Goal: Information Seeking & Learning: Find specific fact

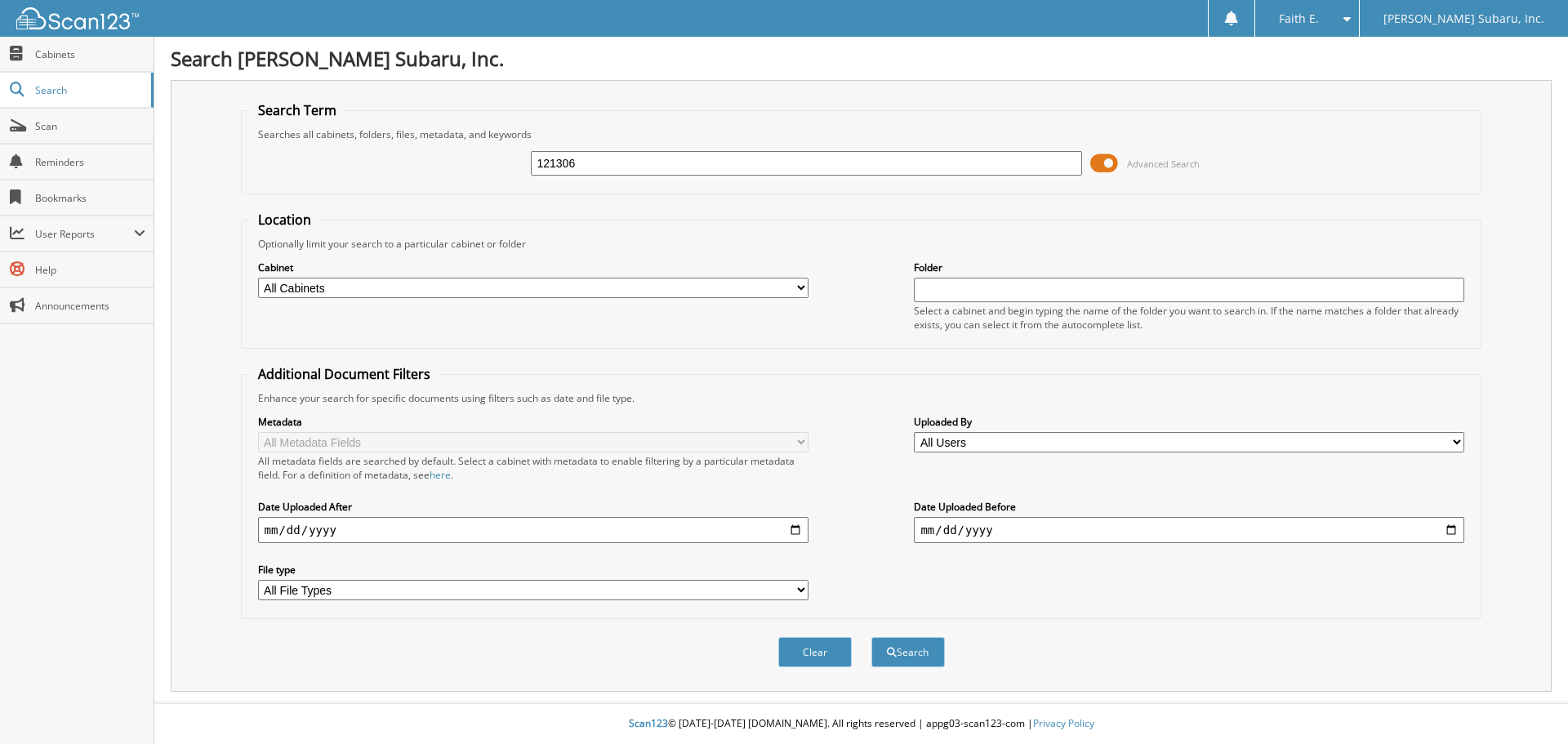
type input "121306"
click at [871, 637] on button "Search" at bounding box center [908, 652] width 74 height 30
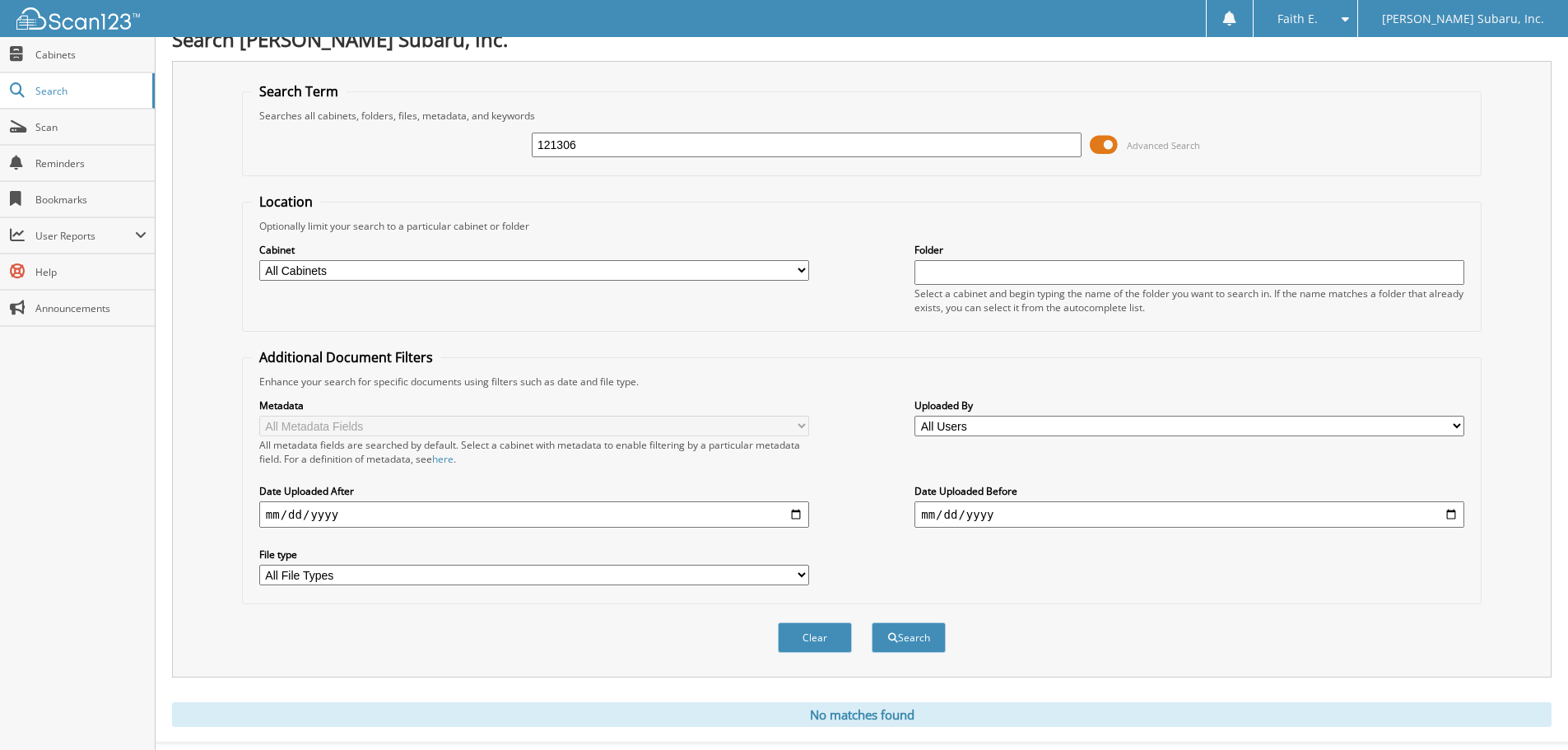
scroll to position [55, 0]
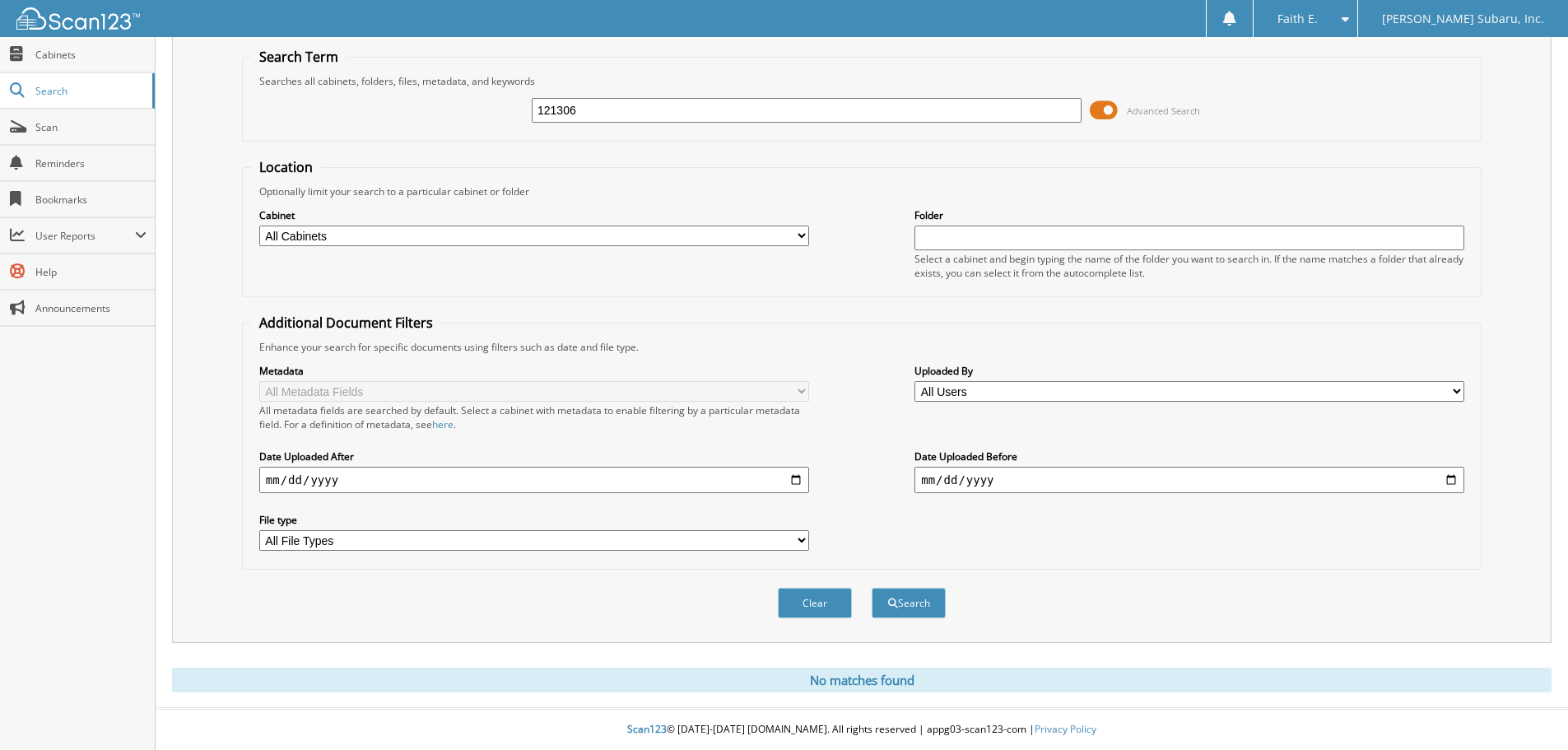
drag, startPoint x: 620, startPoint y: 112, endPoint x: 408, endPoint y: 129, distance: 212.7
click at [408, 128] on div "121306 Advanced Search" at bounding box center [861, 110] width 1221 height 45
type input "121307"
click at [872, 588] on button "Search" at bounding box center [909, 603] width 74 height 31
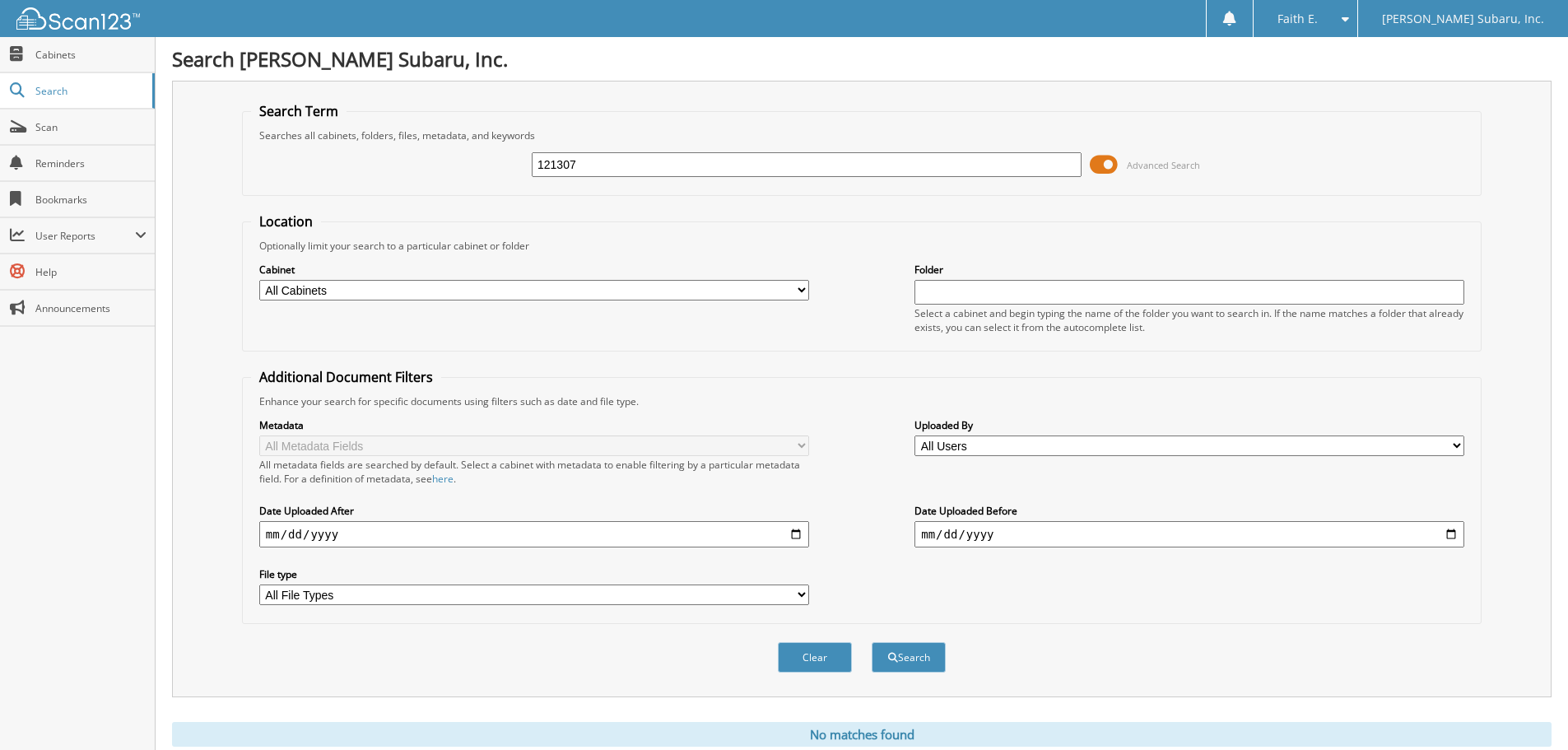
drag, startPoint x: 604, startPoint y: 161, endPoint x: 292, endPoint y: 152, distance: 312.1
click at [368, 140] on fieldset "Search Term Searches all cabinets, folders, files, metadata, and keywords 12130…" at bounding box center [861, 149] width 1240 height 94
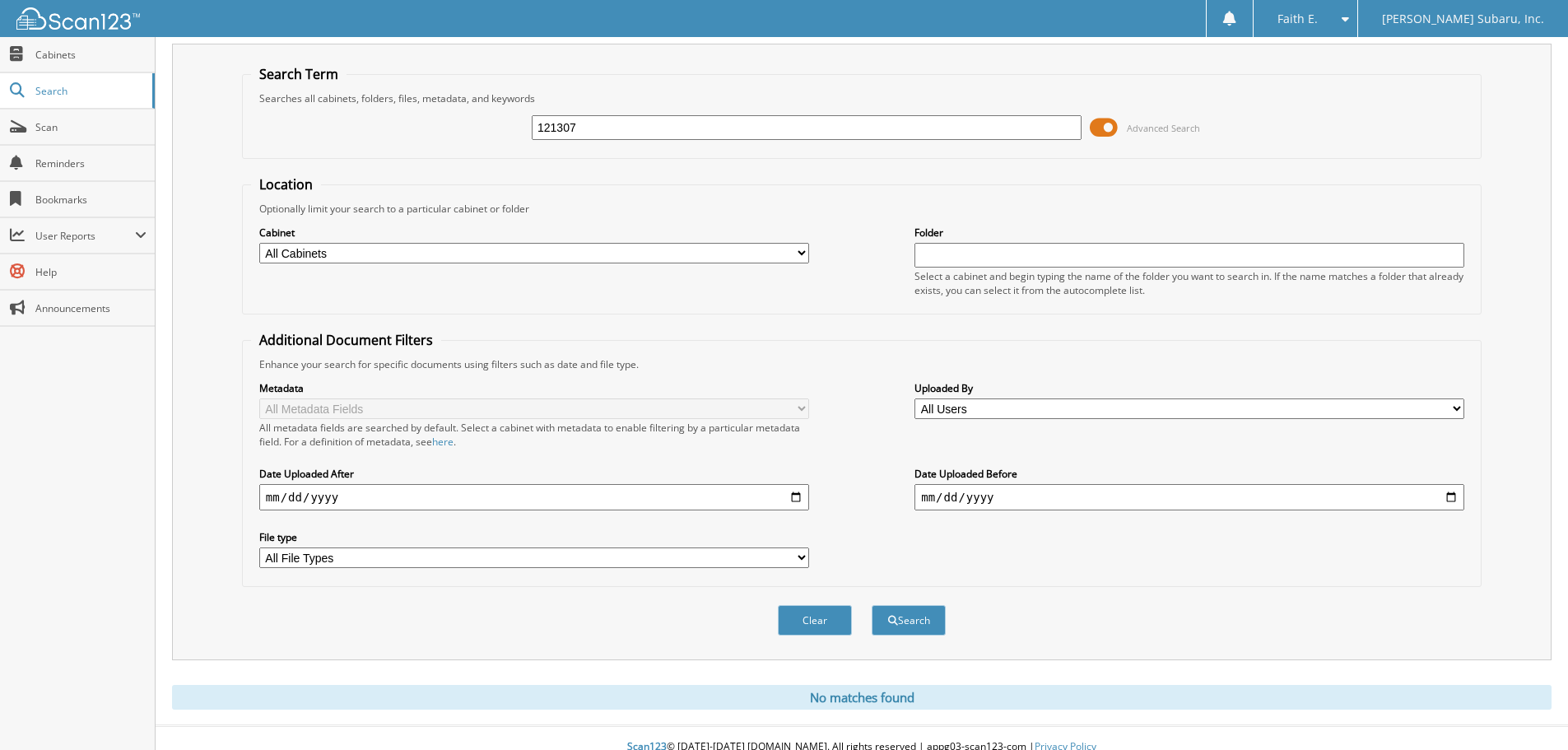
scroll to position [55, 0]
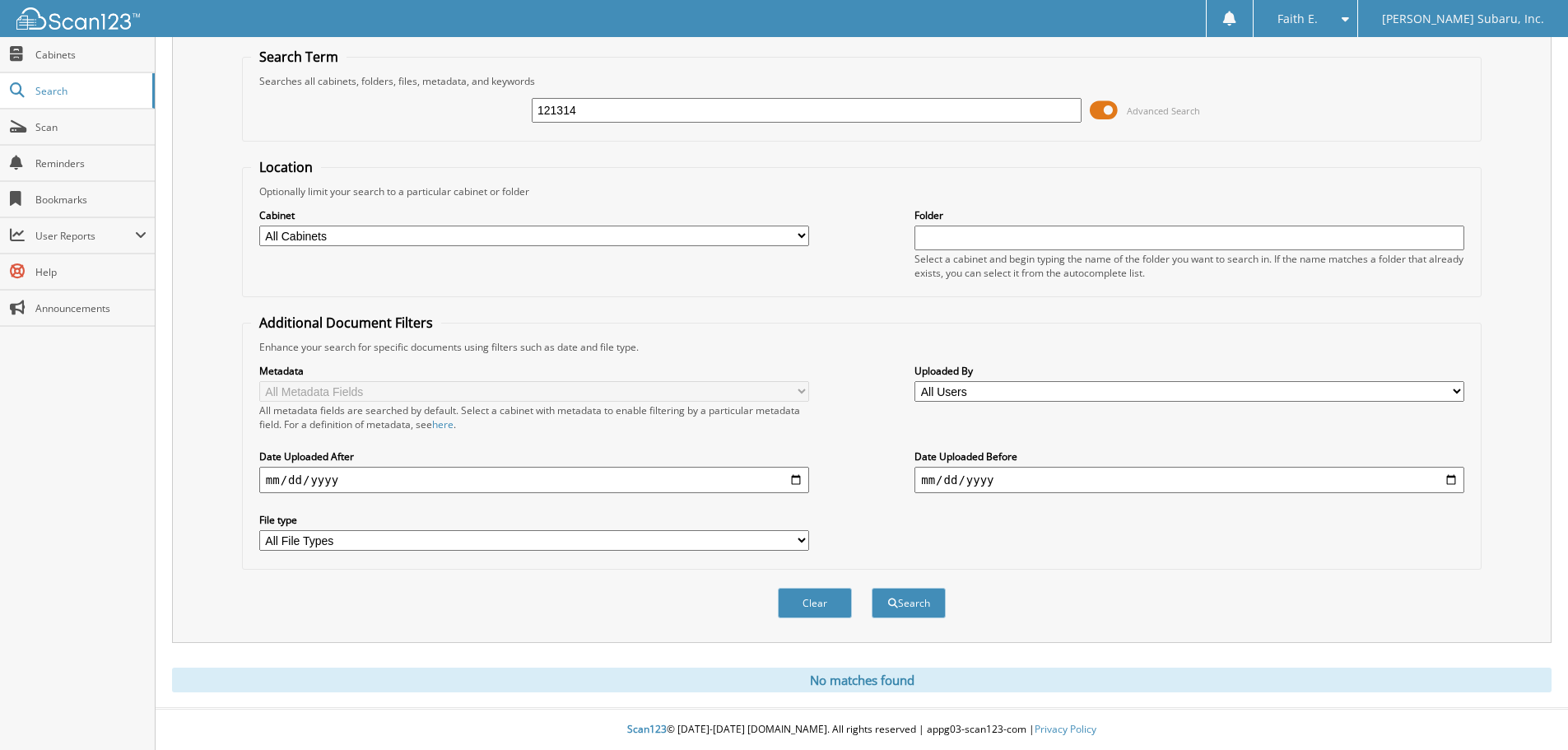
type input "121314"
click at [872, 588] on button "Search" at bounding box center [909, 603] width 74 height 31
drag, startPoint x: 604, startPoint y: 105, endPoint x: 348, endPoint y: 116, distance: 256.2
click at [376, 116] on div "121314 Advanced Search" at bounding box center [861, 110] width 1221 height 45
type input "525236"
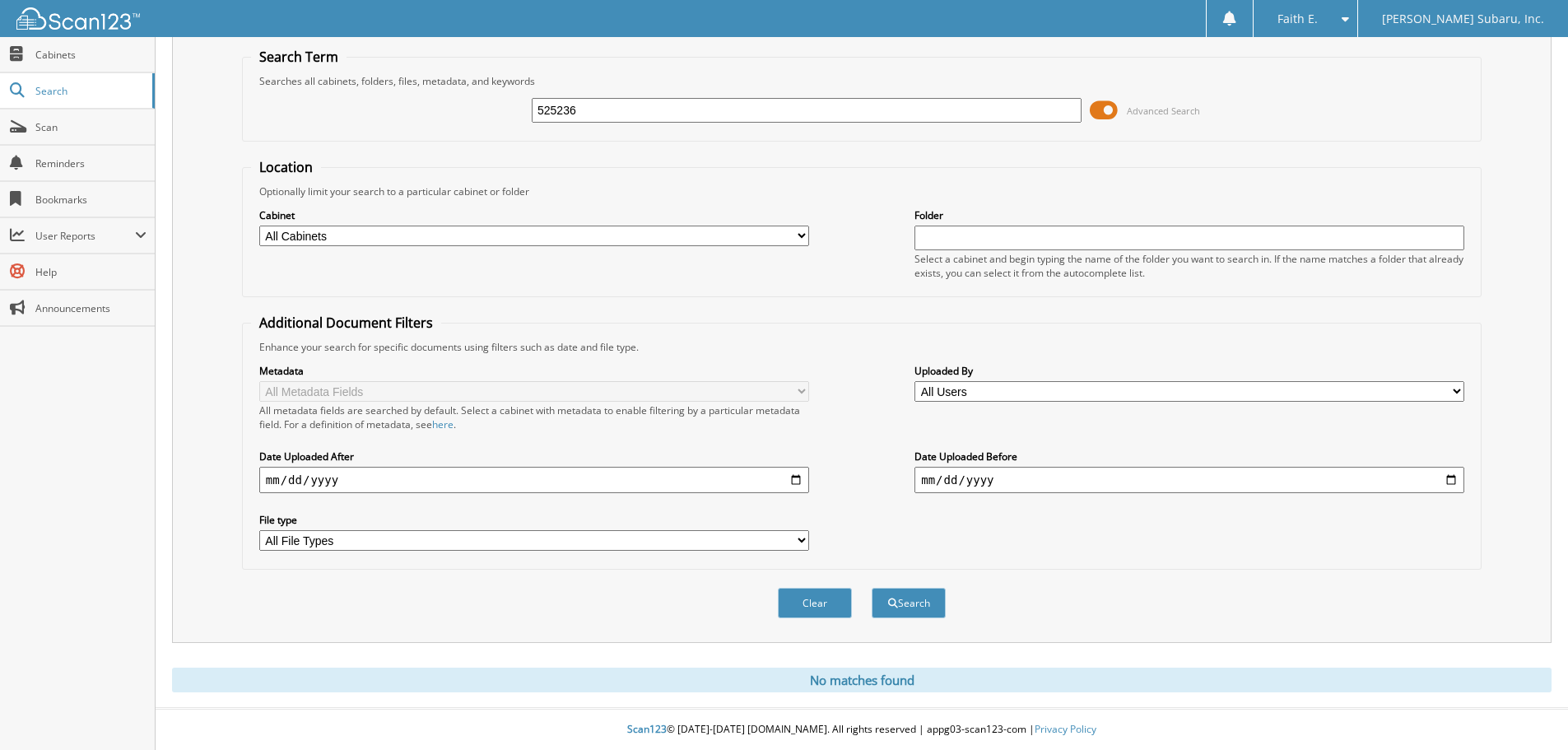
click at [872, 588] on button "Search" at bounding box center [909, 603] width 74 height 31
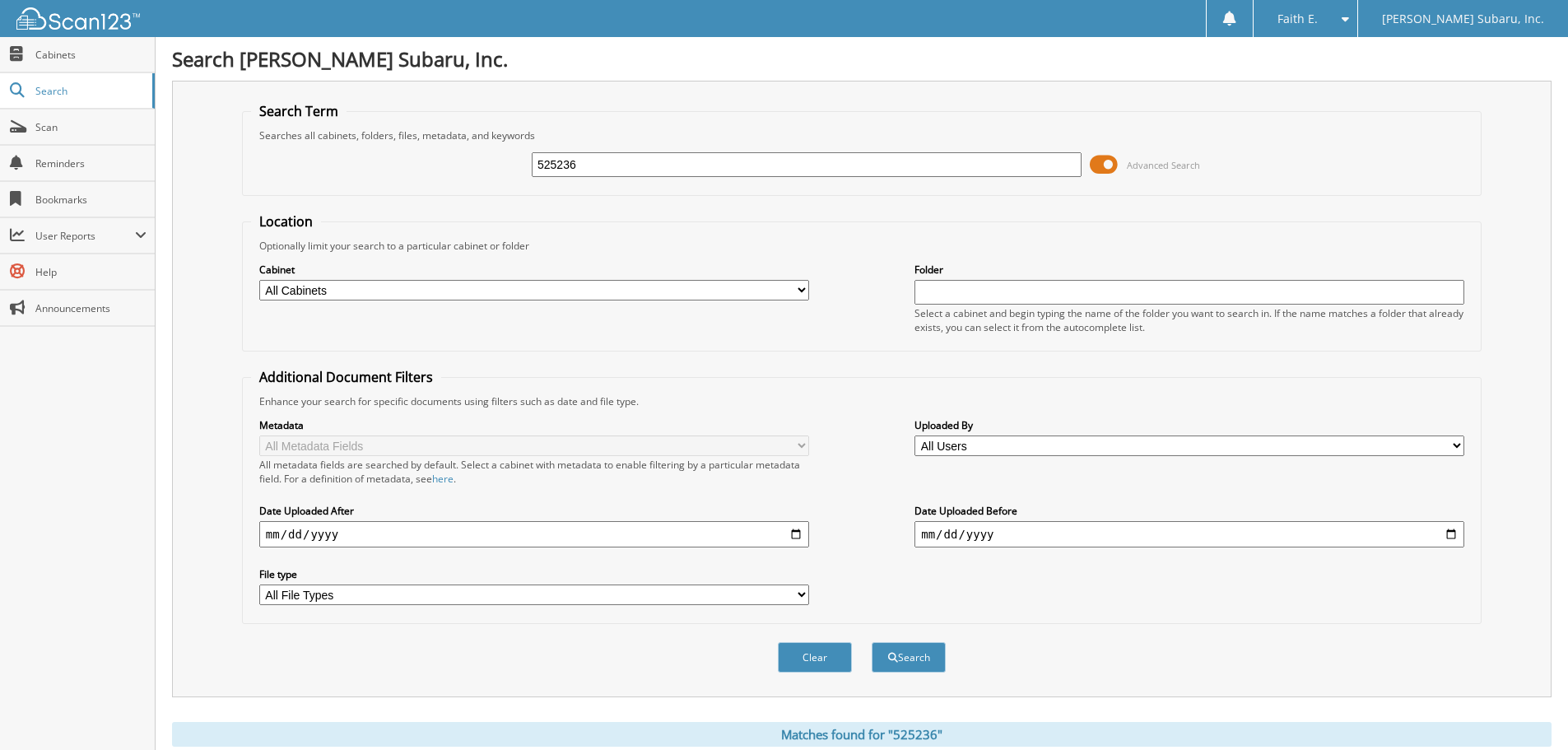
click at [625, 168] on input "525236" at bounding box center [807, 164] width 550 height 25
type input "DT2833A"
click at [872, 642] on button "Search" at bounding box center [909, 657] width 74 height 31
click at [628, 167] on input "DT2833A" at bounding box center [807, 164] width 550 height 25
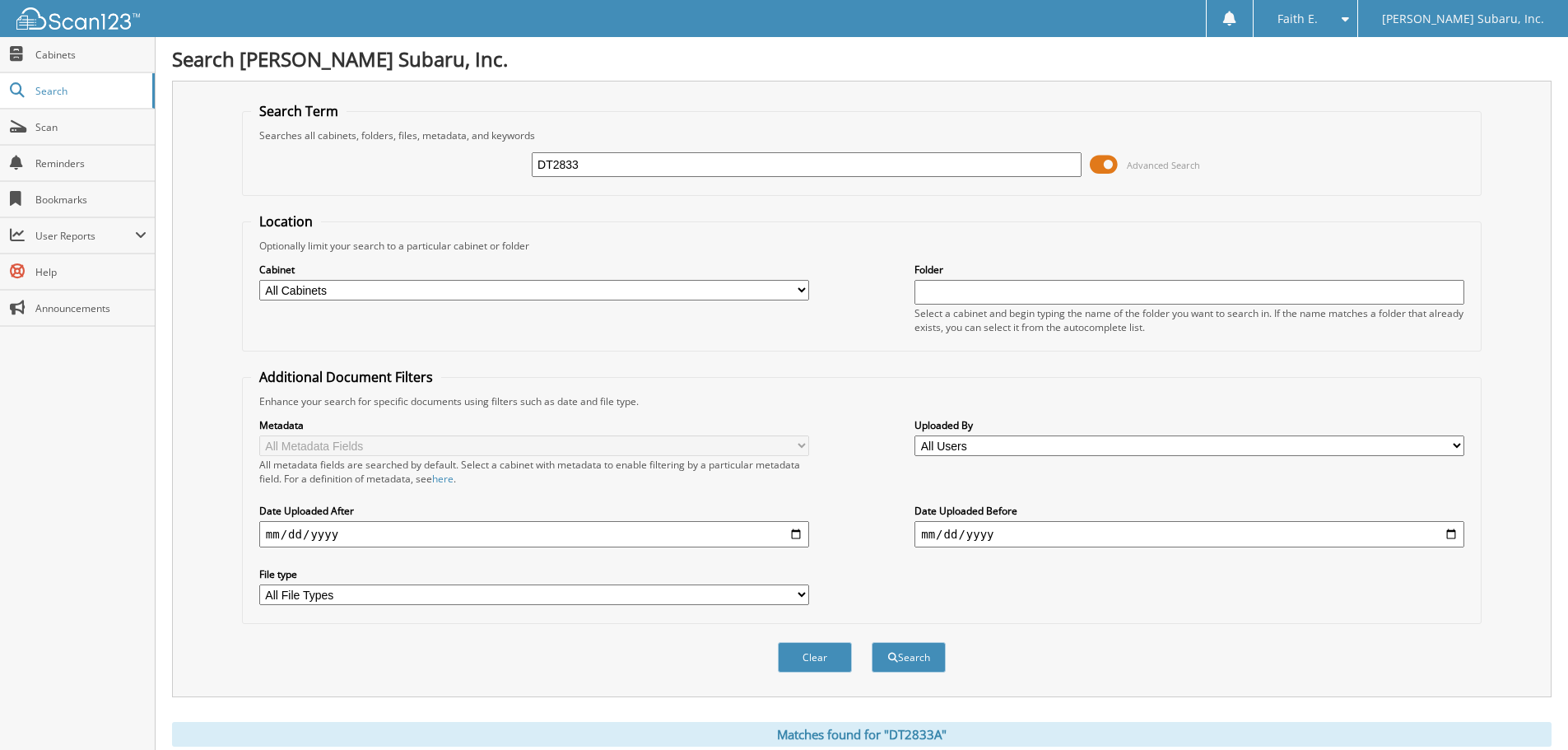
type input "DT2833"
click at [872, 642] on button "Search" at bounding box center [909, 657] width 74 height 31
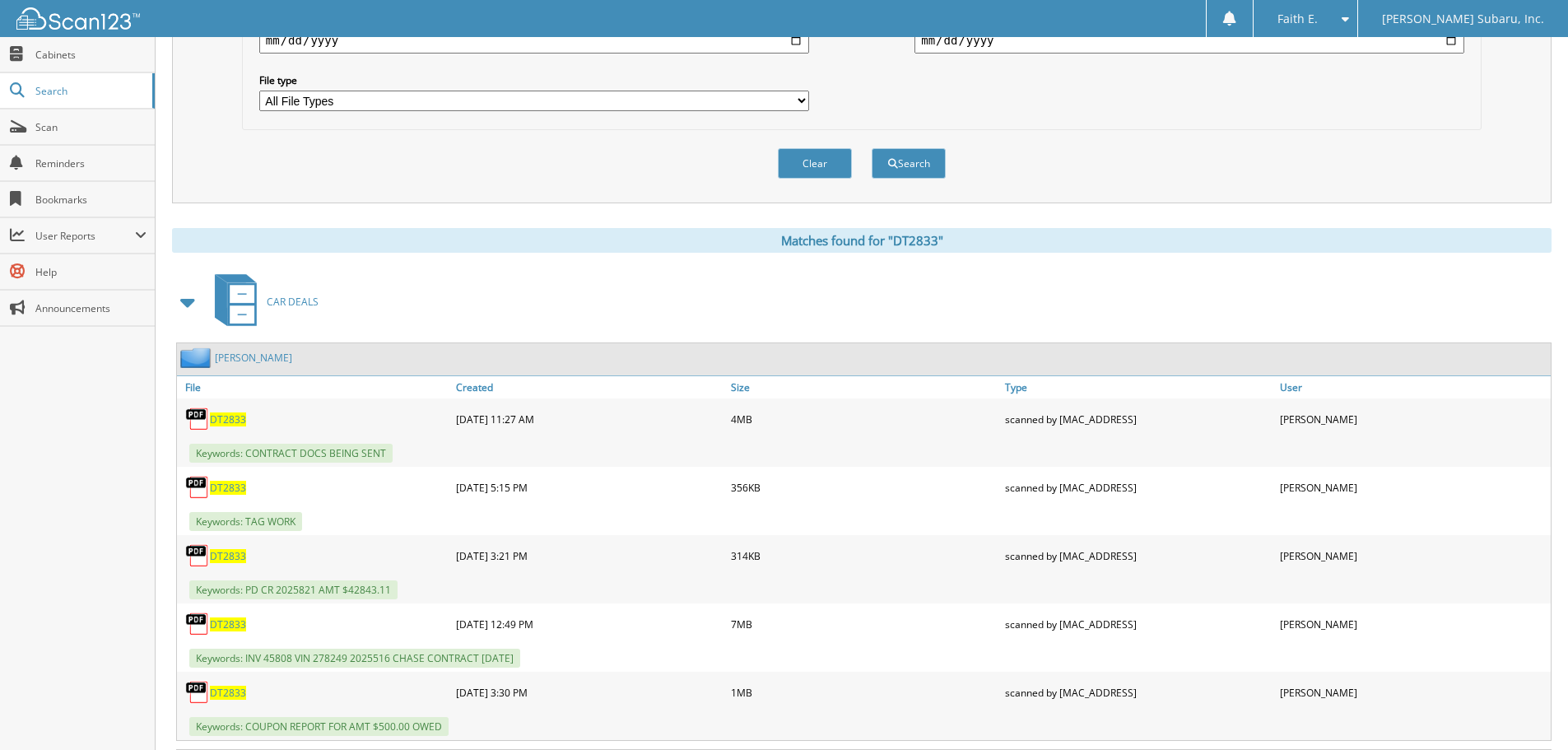
scroll to position [741, 0]
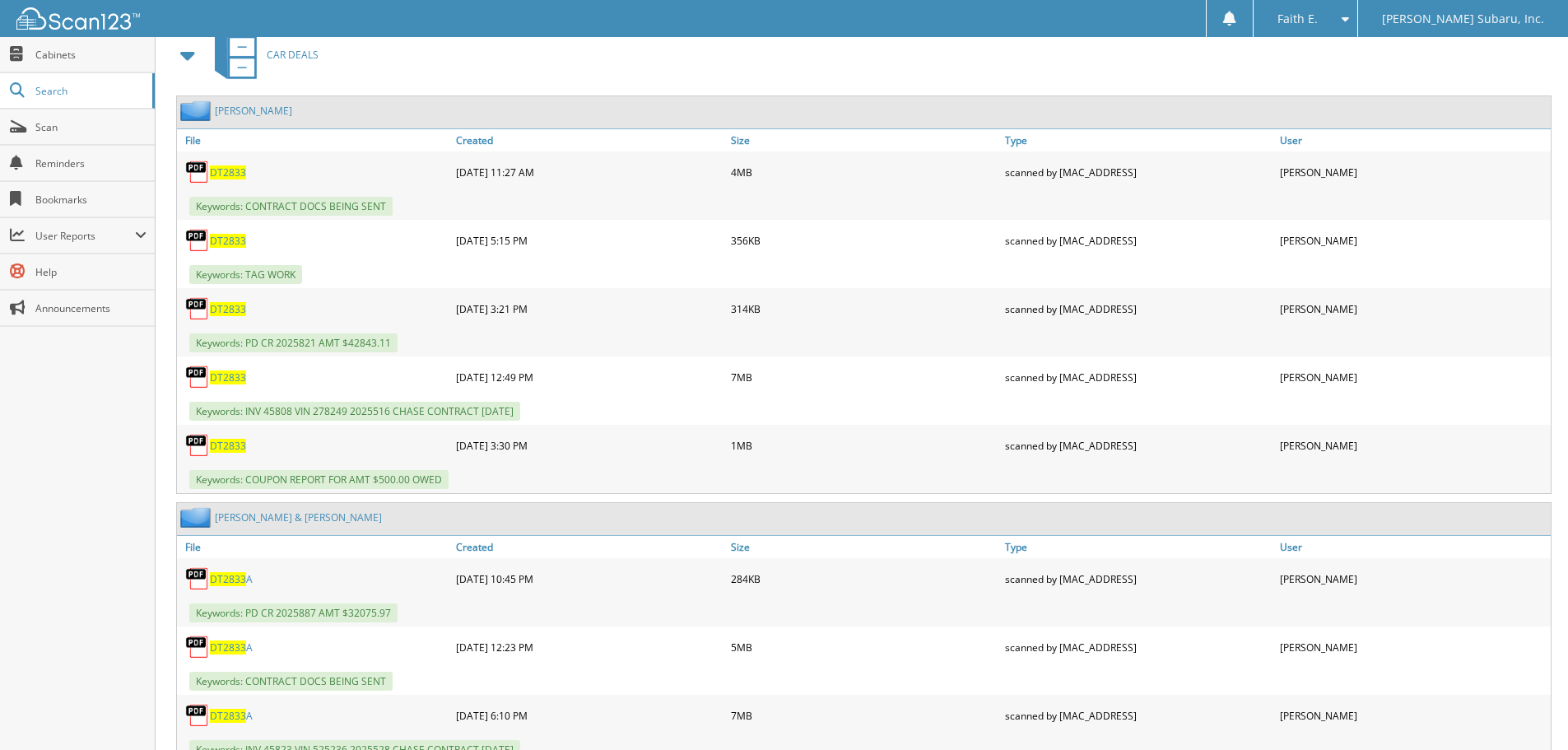
click at [235, 381] on span "DT2833" at bounding box center [228, 377] width 36 height 14
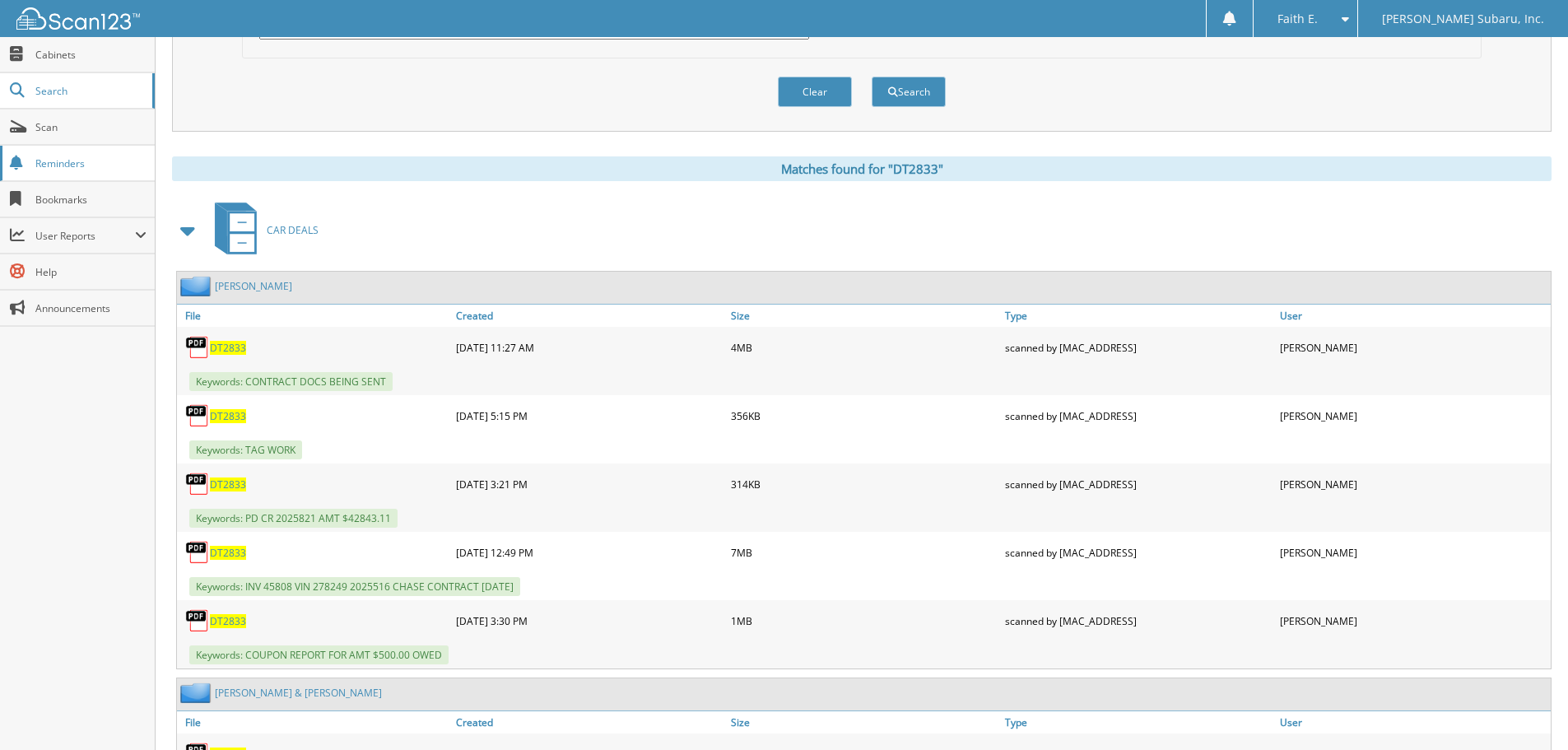
scroll to position [330, 0]
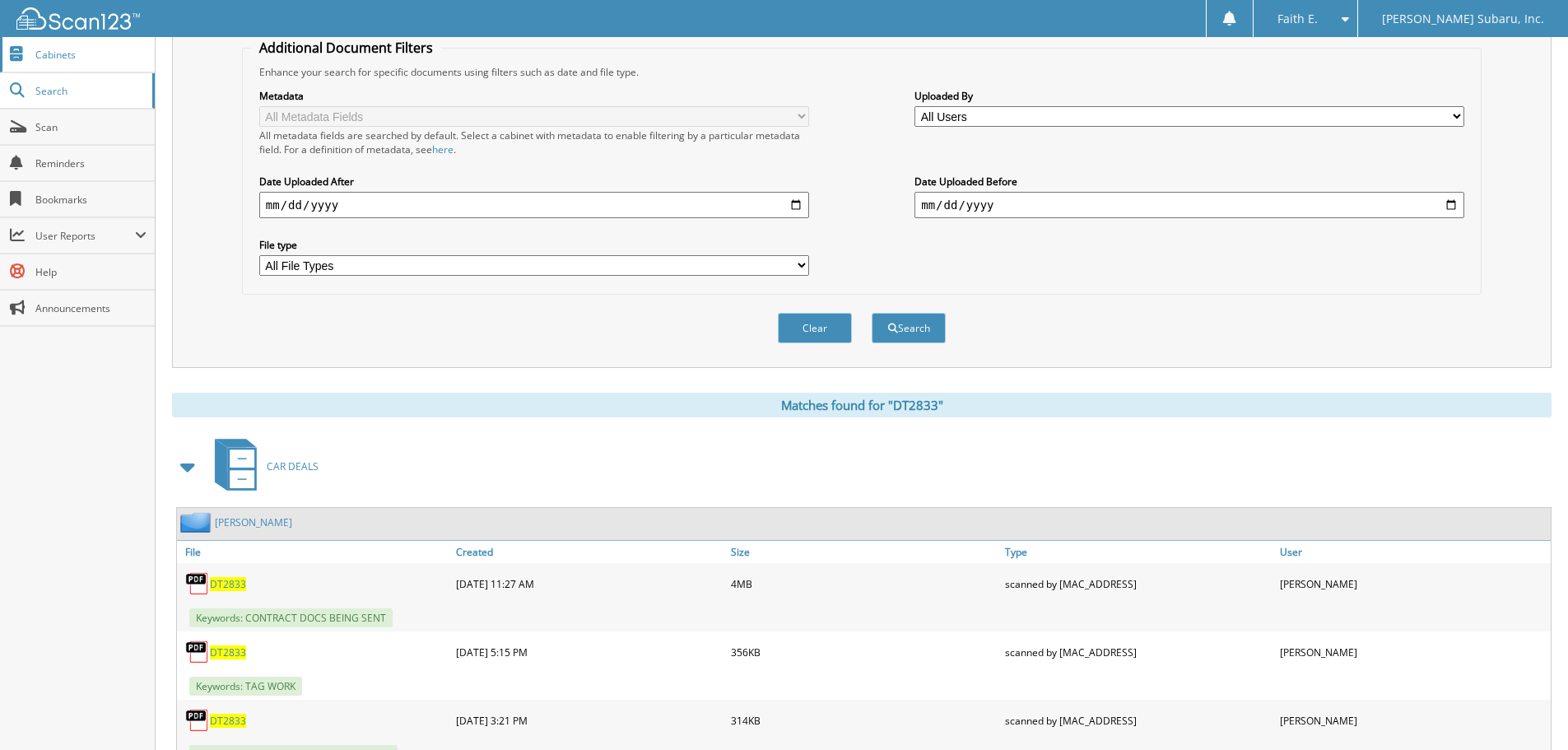
click at [37, 46] on link "Cabinets" at bounding box center [77, 54] width 155 height 35
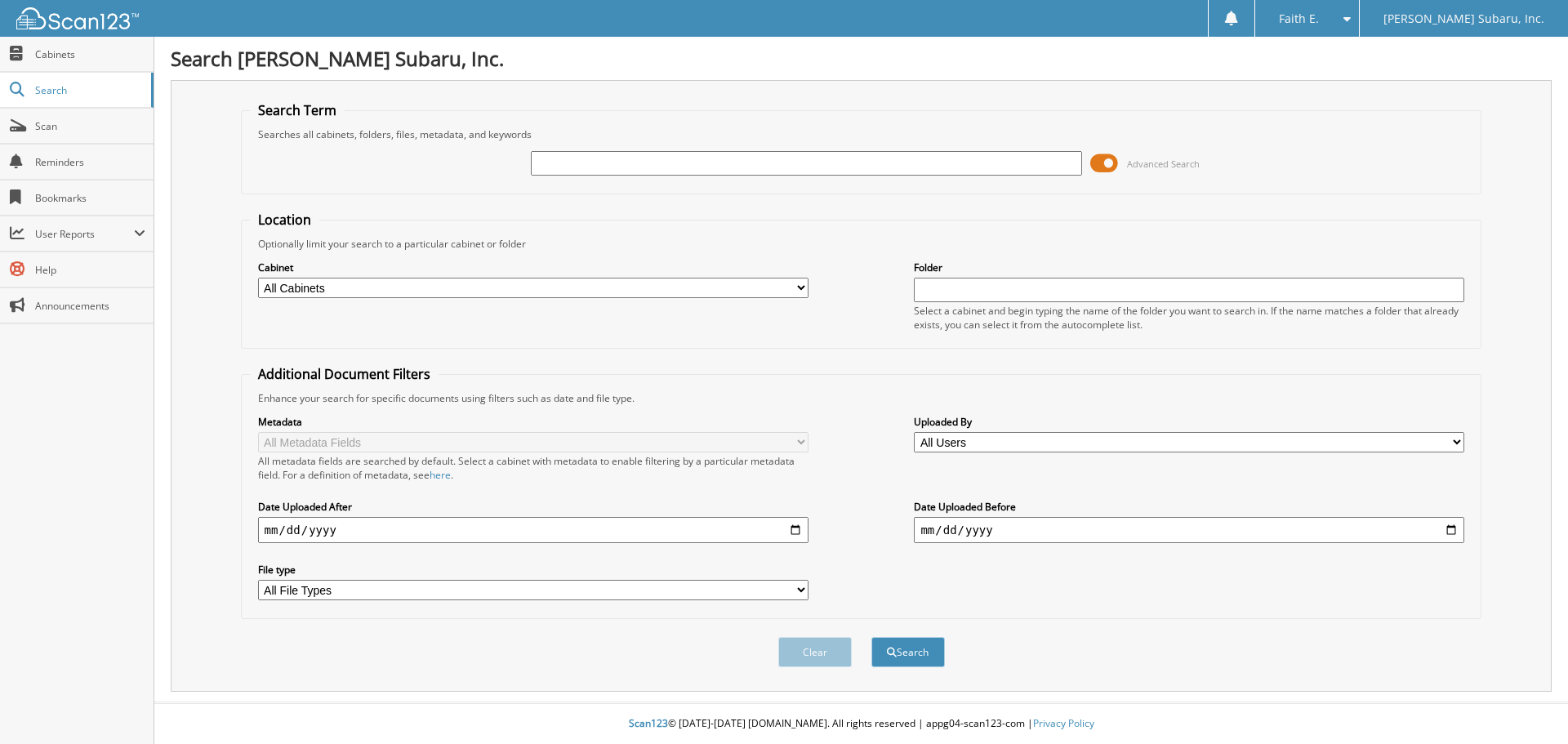
click at [699, 156] on input "text" at bounding box center [806, 163] width 551 height 25
type input "544s"
click at [871, 637] on button "Search" at bounding box center [908, 652] width 74 height 30
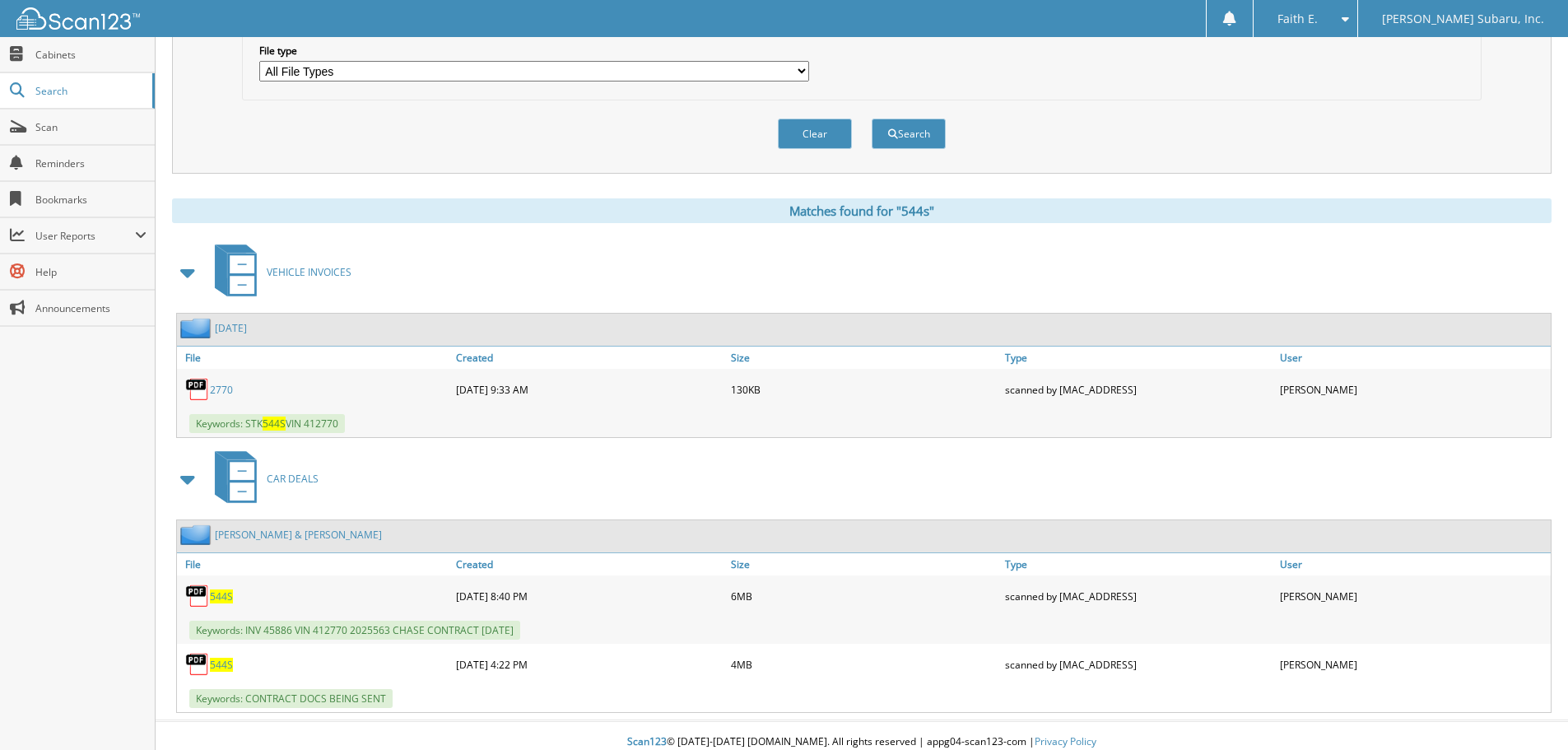
scroll to position [537, 0]
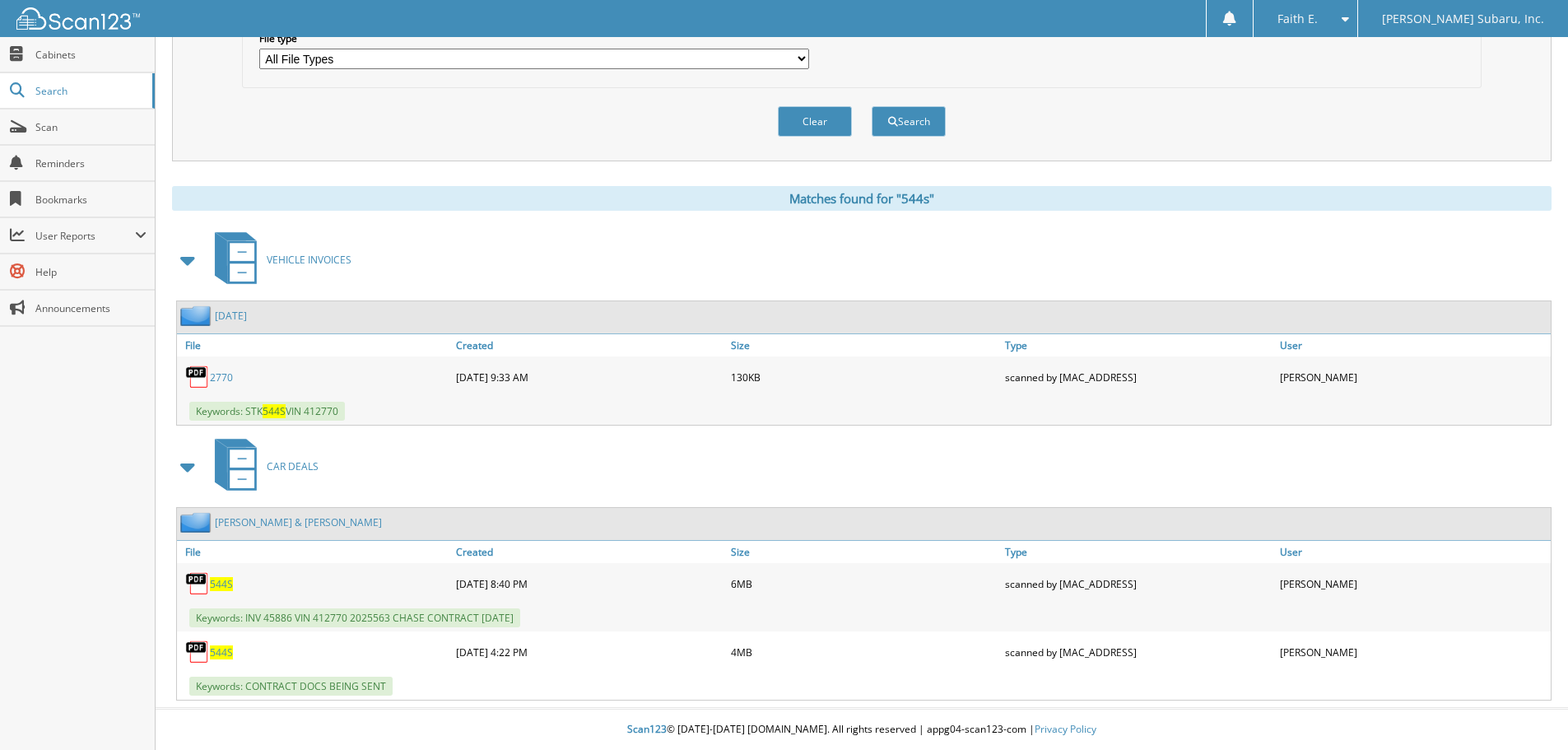
click at [225, 382] on link "2770" at bounding box center [222, 377] width 23 height 14
